Goal: Task Accomplishment & Management: Manage account settings

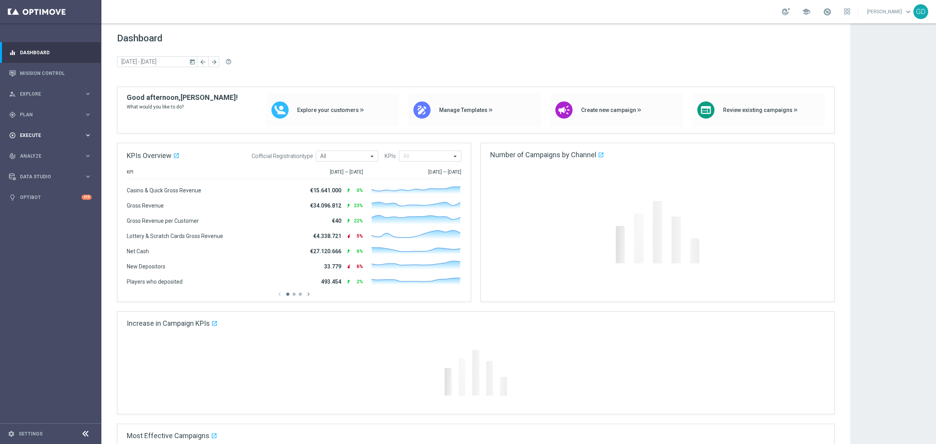
click at [24, 131] on div "play_circle_outline Execute keyboard_arrow_right" at bounding box center [50, 135] width 101 height 21
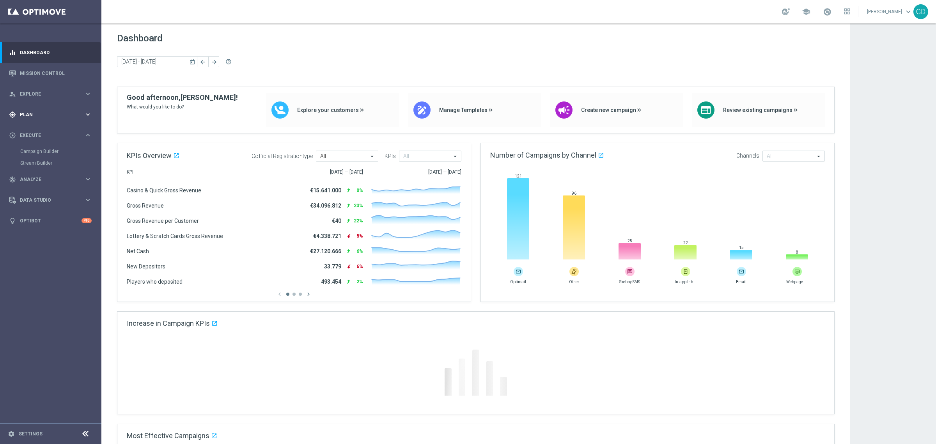
click at [29, 113] on span "Plan" at bounding box center [52, 114] width 64 height 5
click at [35, 131] on link "Target Groups" at bounding box center [50, 130] width 61 height 6
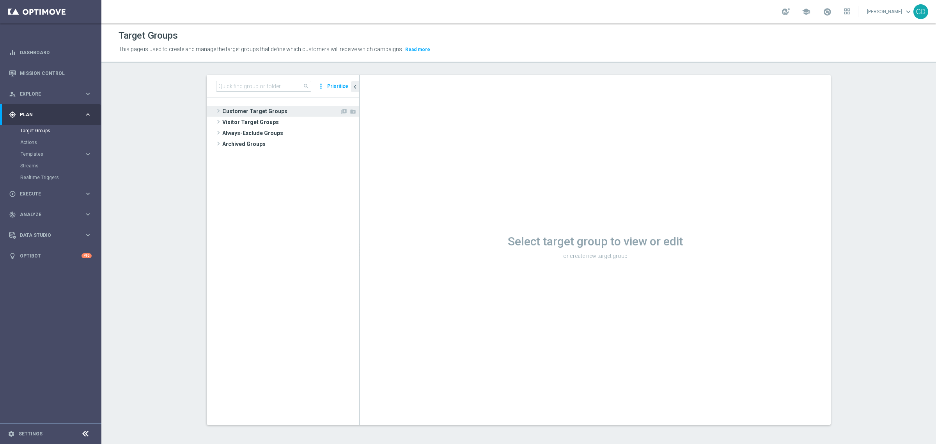
click at [257, 107] on span "Customer Target Groups" at bounding box center [281, 111] width 118 height 11
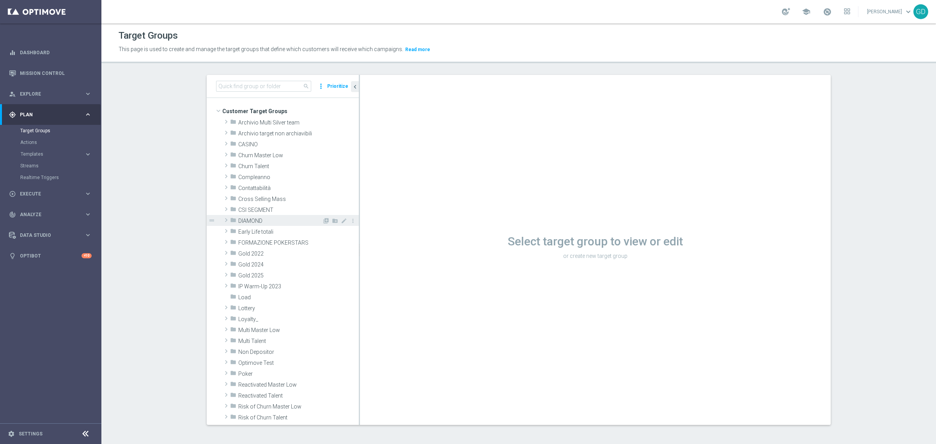
click at [253, 223] on span "DIAMOND" at bounding box center [280, 221] width 84 height 7
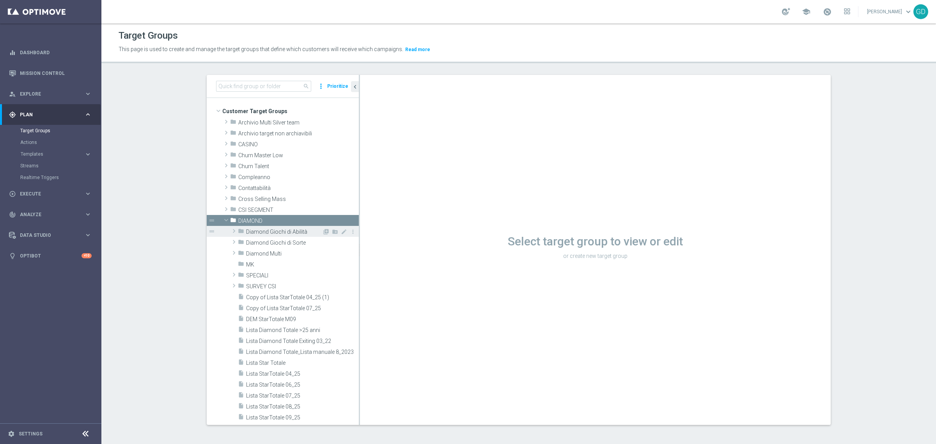
click at [271, 230] on span "Diamond Giochi di Abilità" at bounding box center [284, 231] width 76 height 7
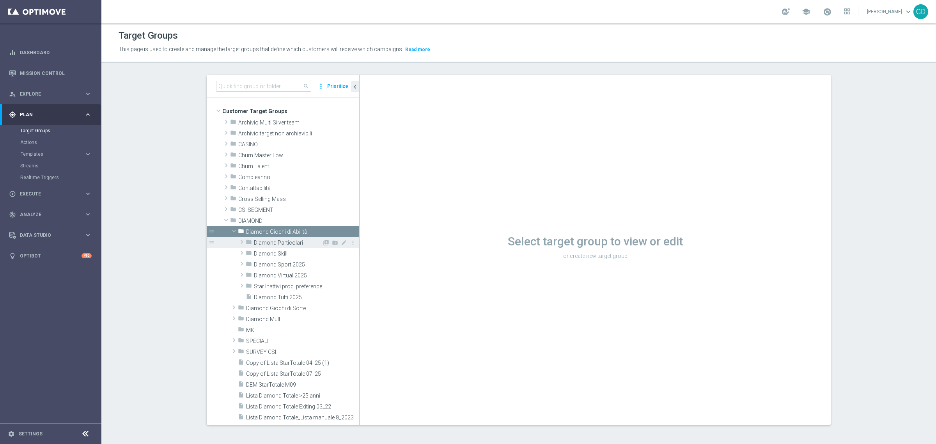
click at [273, 242] on span "Diamond Particolari" at bounding box center [288, 242] width 68 height 7
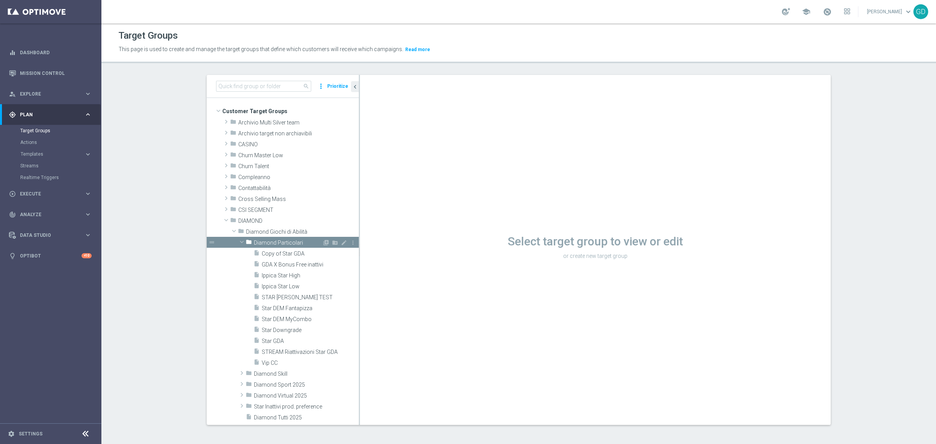
click at [278, 242] on span "Diamond Particolari" at bounding box center [288, 242] width 68 height 7
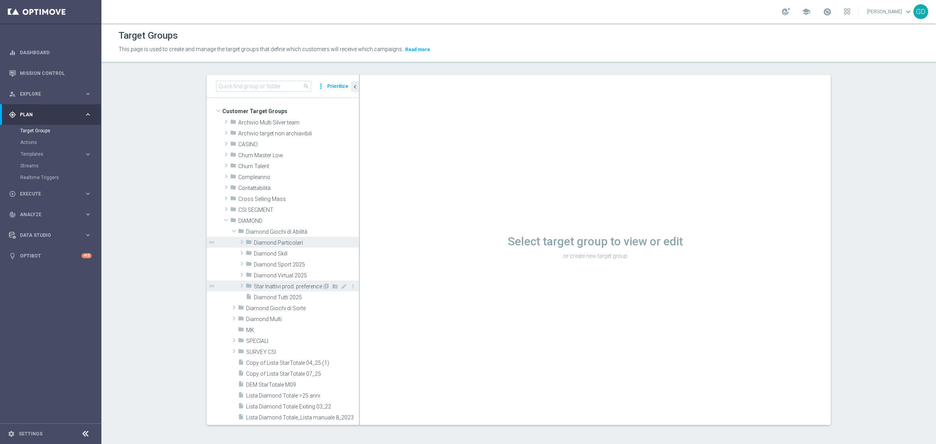
click at [270, 284] on span "Star Inattivi prod. preference" at bounding box center [288, 286] width 68 height 7
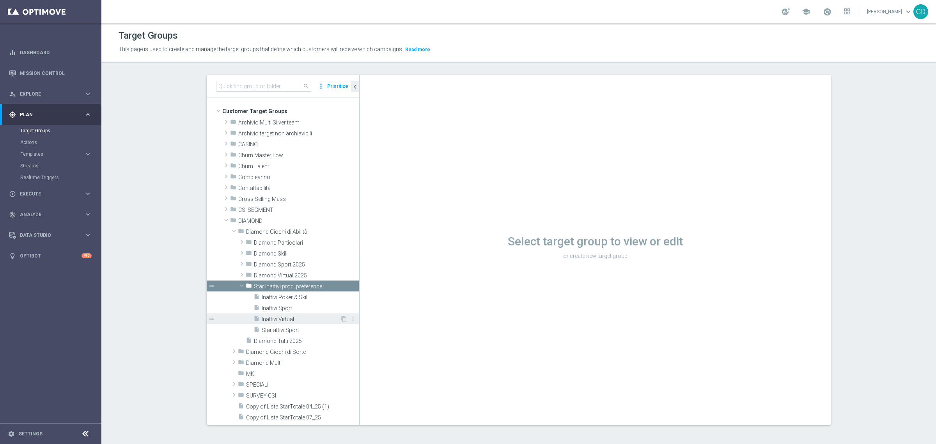
click at [283, 318] on span "Inattivi Virtual" at bounding box center [301, 319] width 78 height 7
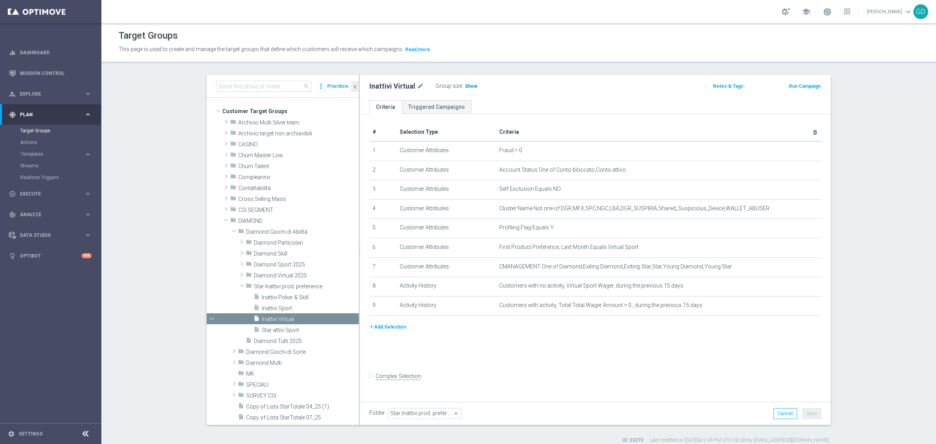
click at [468, 89] on h3 "Show" at bounding box center [471, 86] width 14 height 9
click at [465, 87] on span "7" at bounding box center [467, 86] width 4 height 7
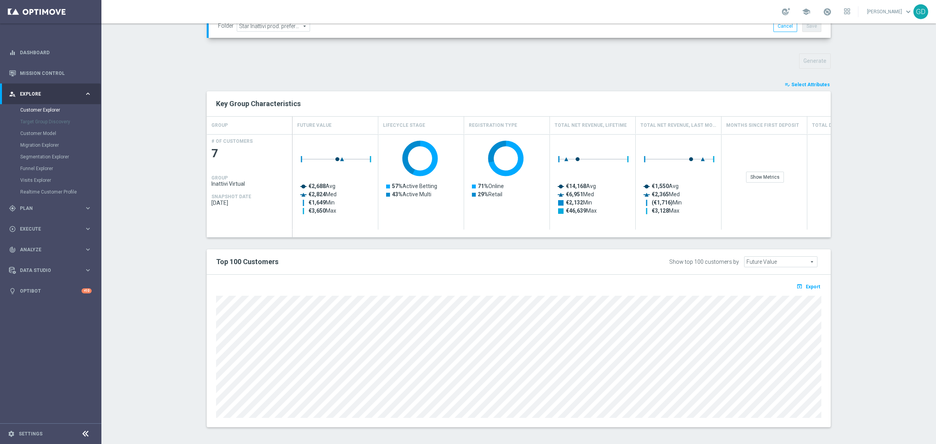
scroll to position [255, 0]
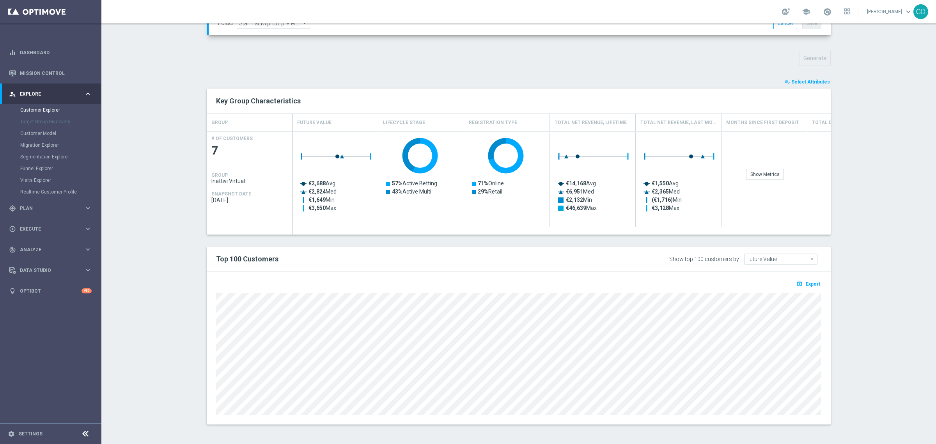
click at [811, 82] on span "Select Attributes" at bounding box center [810, 81] width 39 height 5
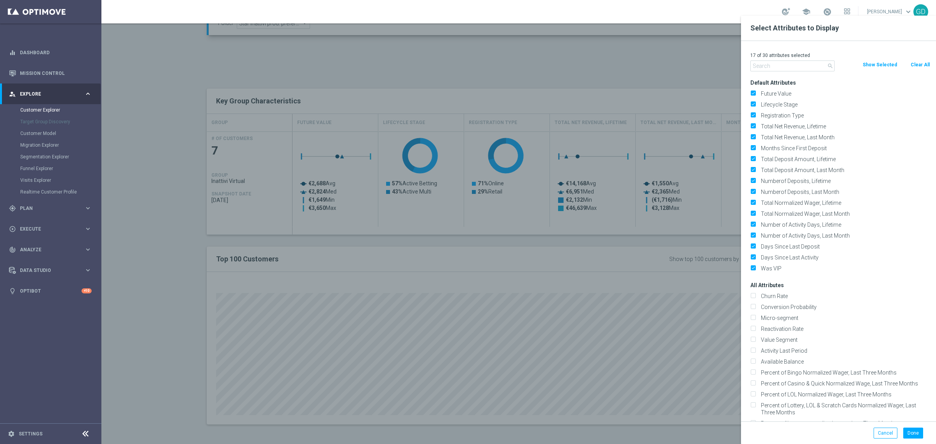
click at [799, 67] on input "text" at bounding box center [792, 65] width 84 height 11
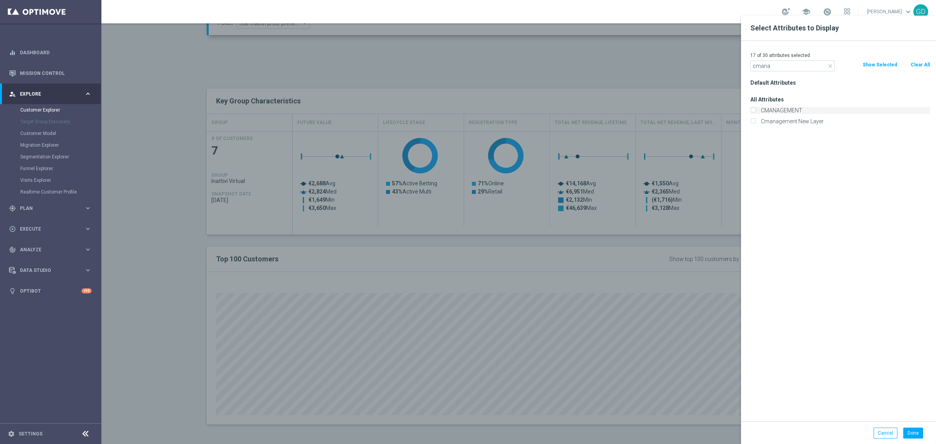
type input "cmana"
click at [753, 112] on input "CMANAGEMENT" at bounding box center [752, 111] width 5 height 5
checkbox input "true"
click at [908, 433] on button "Done" at bounding box center [913, 432] width 20 height 11
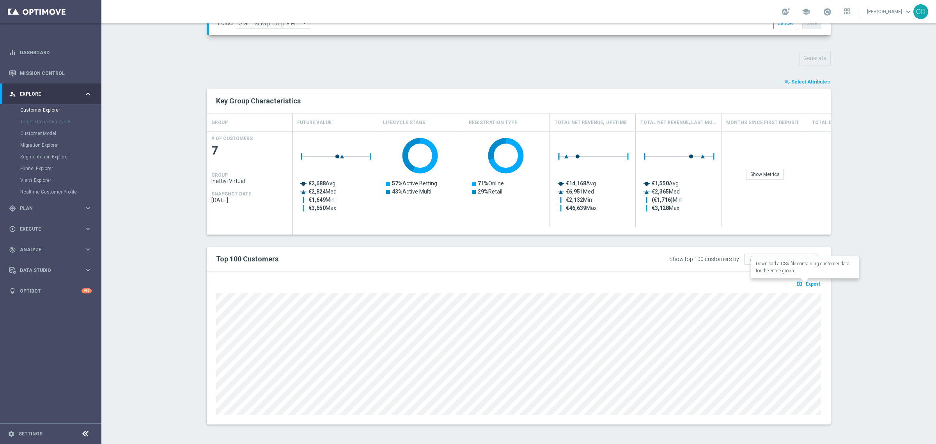
click at [808, 283] on span "Export" at bounding box center [812, 283] width 14 height 5
click at [810, 285] on span "Export" at bounding box center [812, 283] width 14 height 5
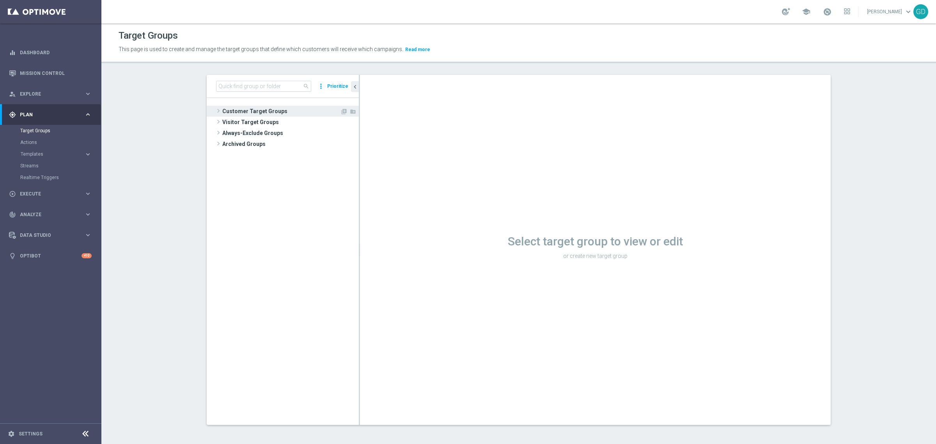
click at [241, 111] on span "Customer Target Groups" at bounding box center [281, 111] width 118 height 11
click at [249, 111] on span "Customer Target Groups" at bounding box center [281, 111] width 118 height 11
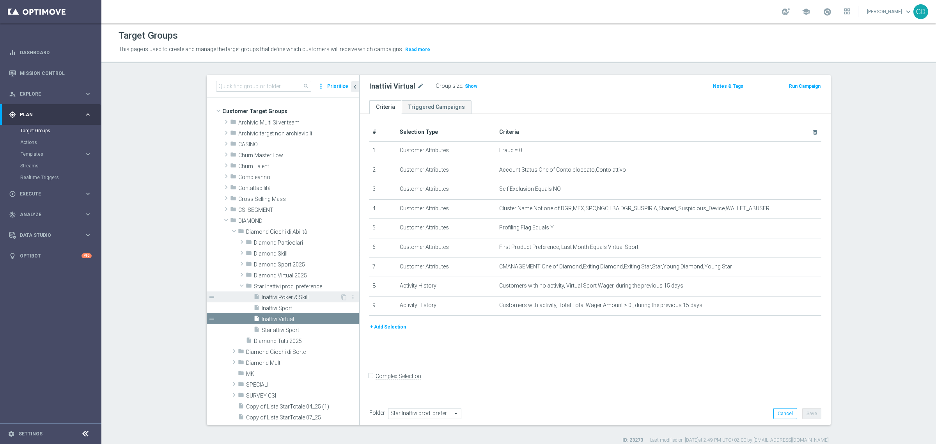
click at [292, 298] on span "Inattivi Poker & Skill" at bounding box center [301, 297] width 78 height 7
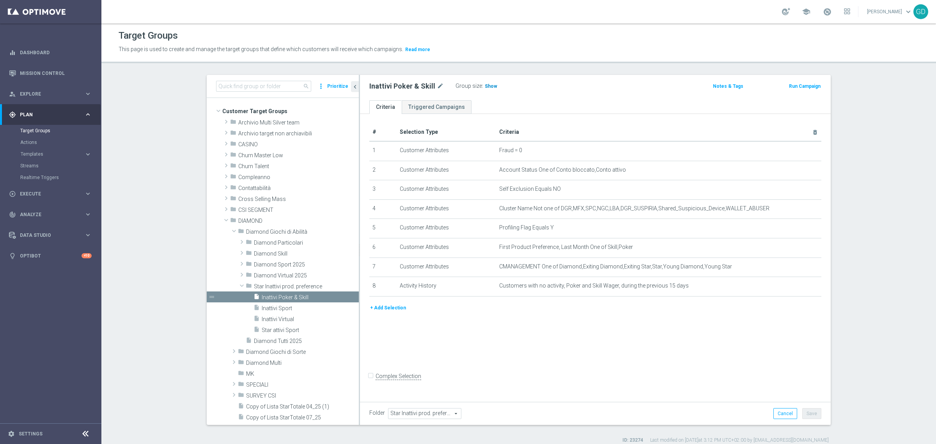
click at [485, 87] on span "Show" at bounding box center [491, 85] width 12 height 5
click at [485, 86] on span "3" at bounding box center [487, 86] width 4 height 7
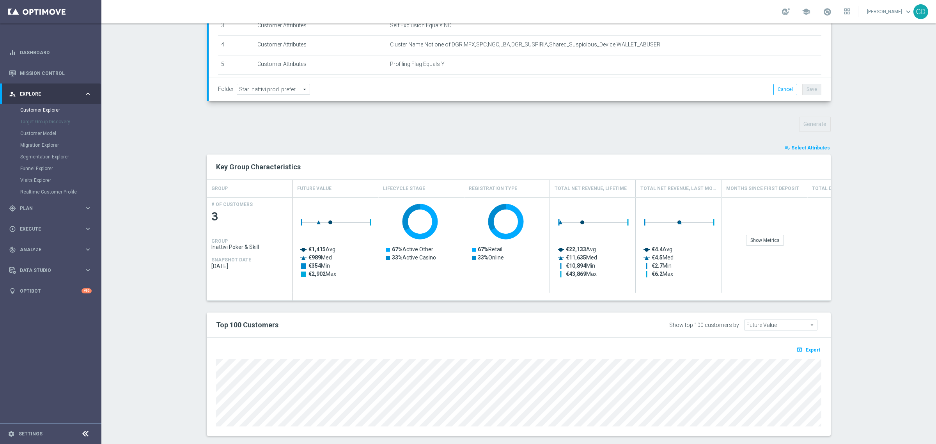
scroll to position [195, 0]
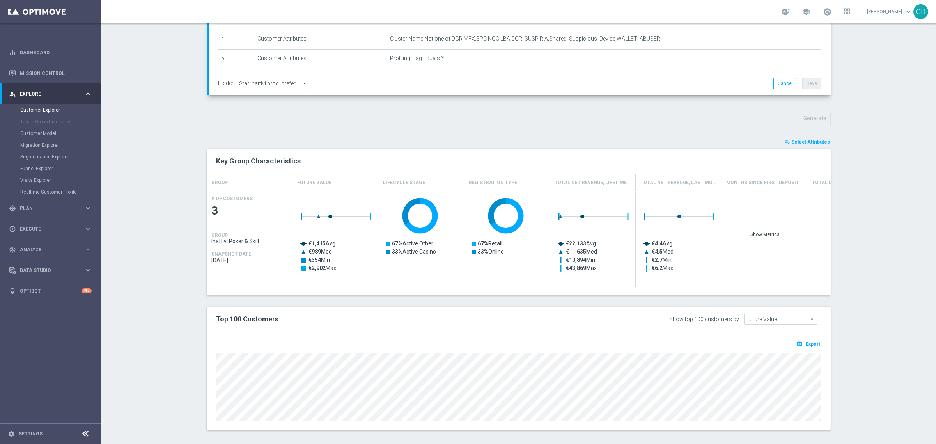
click at [812, 143] on span "Select Attributes" at bounding box center [810, 141] width 39 height 5
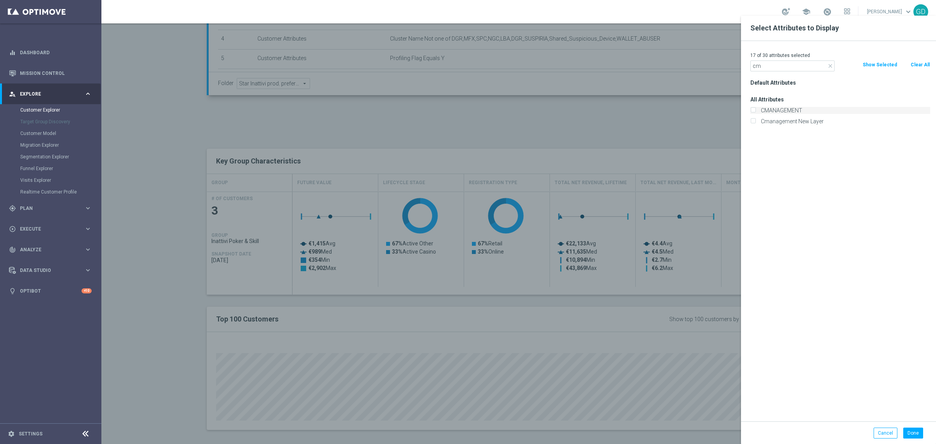
type input "cm"
click at [758, 107] on label "CMANAGEMENT" at bounding box center [844, 110] width 172 height 7
click at [753, 109] on input "CMANAGEMENT" at bounding box center [752, 111] width 5 height 5
click at [916, 64] on button "Clear All" at bounding box center [919, 64] width 21 height 9
click at [765, 110] on label "CMANAGEMENT" at bounding box center [844, 110] width 172 height 7
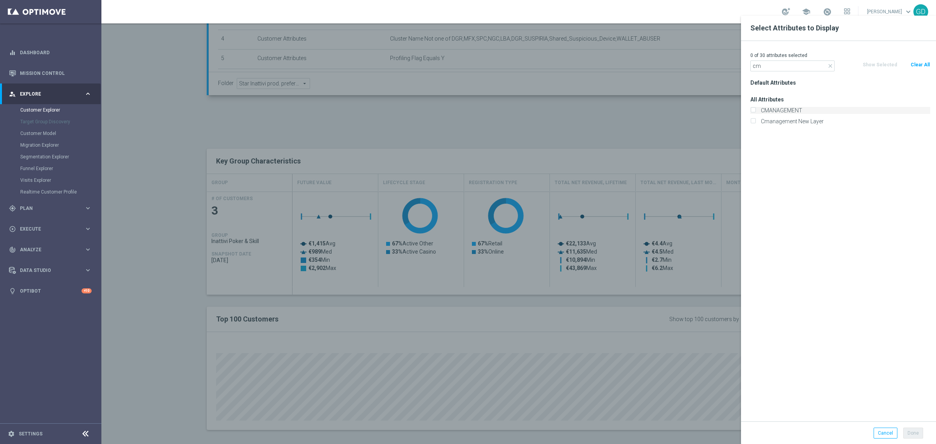
click at [755, 110] on input "CMANAGEMENT" at bounding box center [752, 111] width 5 height 5
checkbox input "true"
click at [917, 431] on button "Done" at bounding box center [913, 432] width 20 height 11
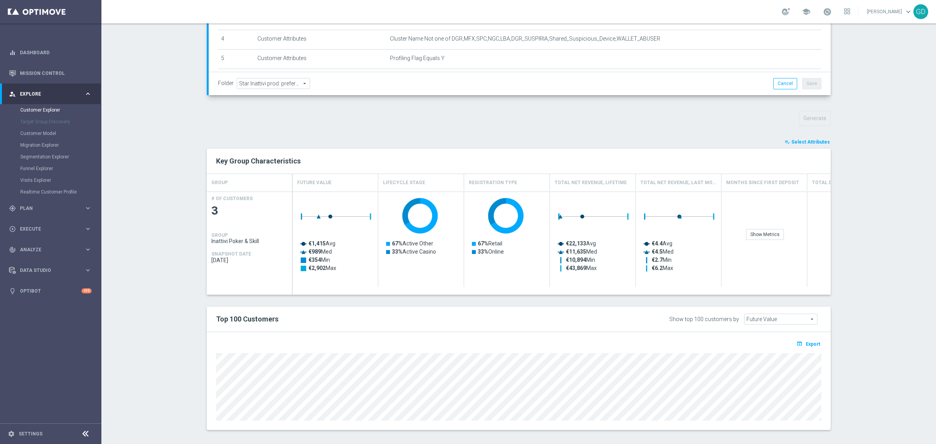
type input "Search"
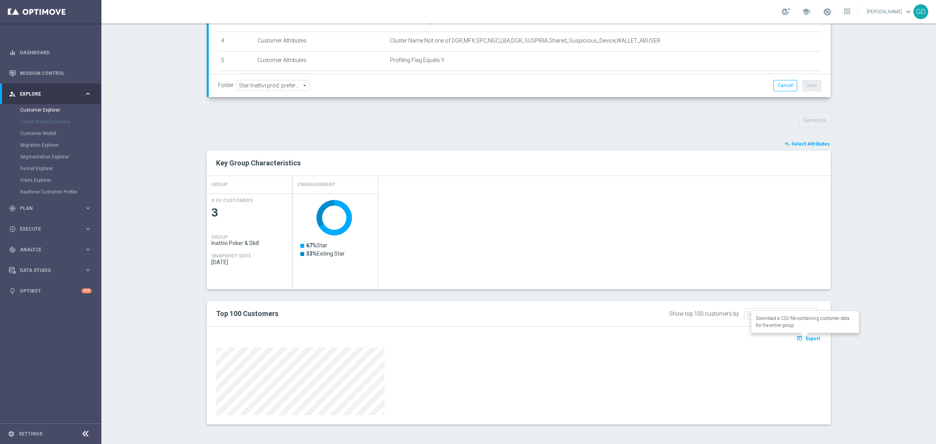
click at [809, 339] on span "Export" at bounding box center [812, 338] width 14 height 5
